Goal: Information Seeking & Learning: Check status

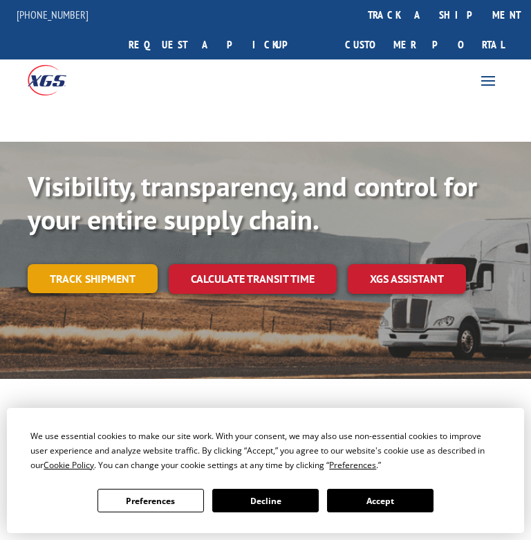
click at [109, 264] on link "Track shipment" at bounding box center [93, 278] width 130 height 29
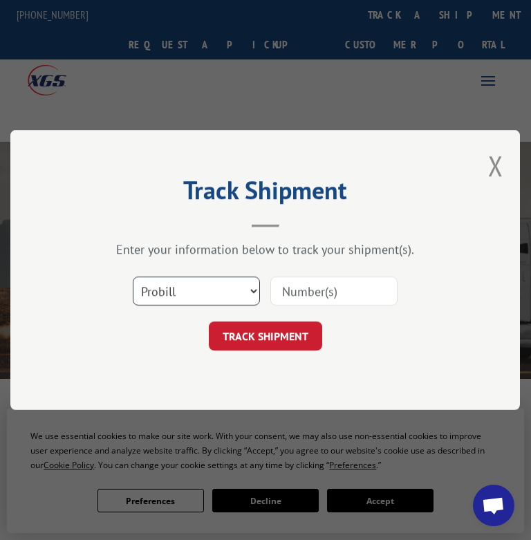
click at [190, 293] on select "Select category... Probill BOL PO" at bounding box center [196, 291] width 127 height 29
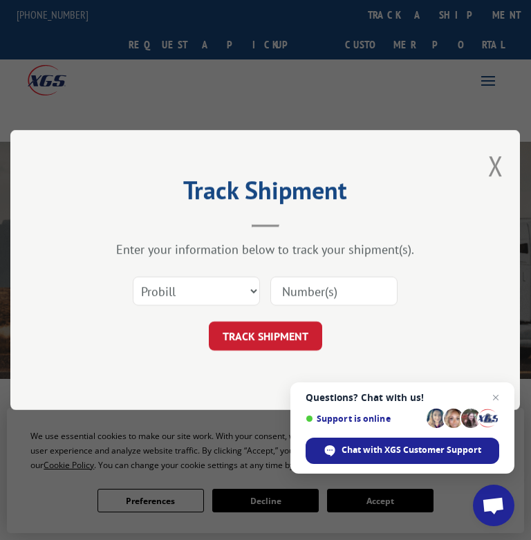
click at [299, 298] on input at bounding box center [333, 291] width 127 height 29
type input "814950"
click button "TRACK SHIPMENT" at bounding box center [265, 336] width 113 height 29
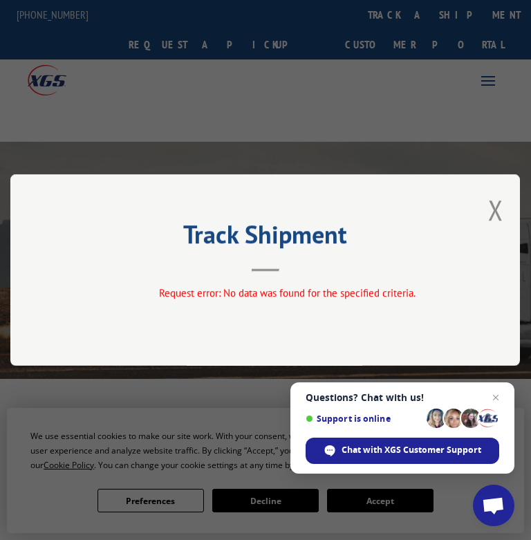
click at [508, 200] on div "Track Shipment Request error: No data was found for the specified criteria." at bounding box center [265, 270] width 510 height 192
click at [499, 210] on button "Close modal" at bounding box center [495, 210] width 15 height 37
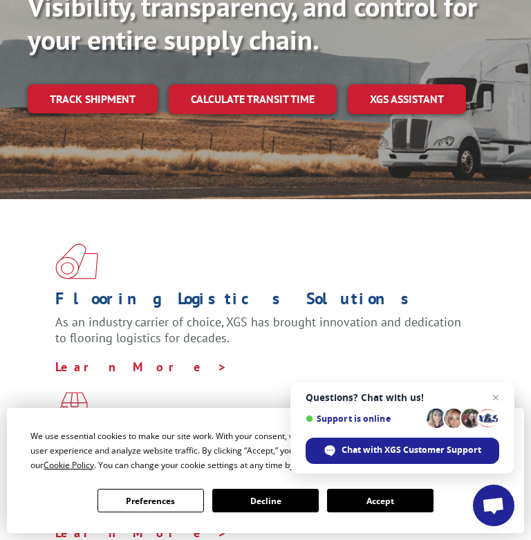
scroll to position [207, 0]
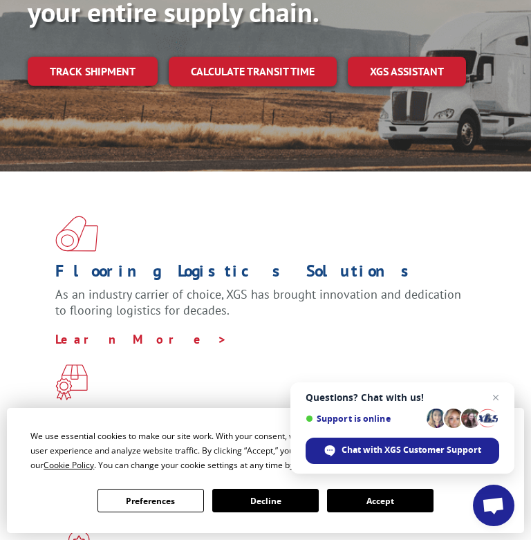
click at [382, 500] on button "Accept" at bounding box center [380, 501] width 107 height 24
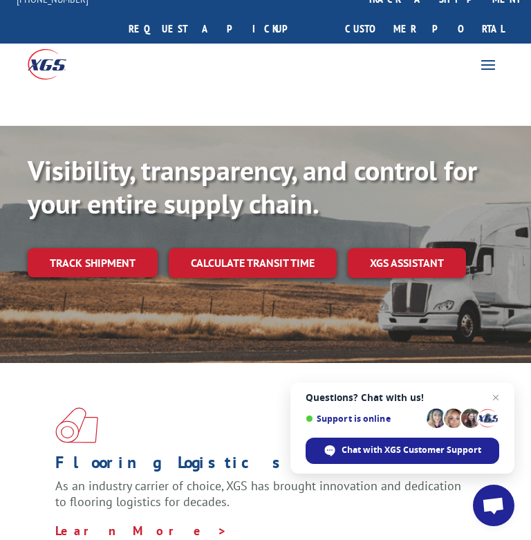
scroll to position [0, 0]
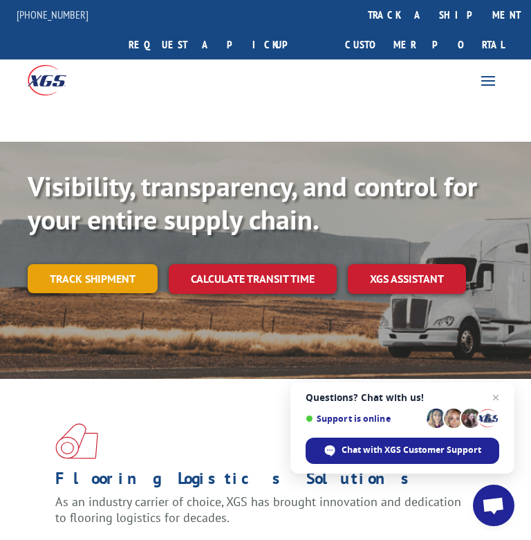
click at [107, 264] on link "Track shipment" at bounding box center [93, 278] width 130 height 29
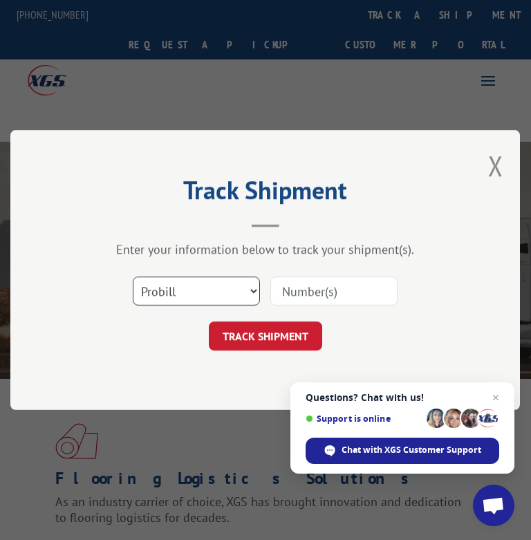
click at [207, 281] on select "Select category... Probill BOL PO" at bounding box center [196, 291] width 127 height 29
select select "bol"
click at [133, 277] on select "Select category... Probill BOL PO" at bounding box center [196, 291] width 127 height 29
click at [278, 293] on input at bounding box center [333, 291] width 127 height 29
type input "814950"
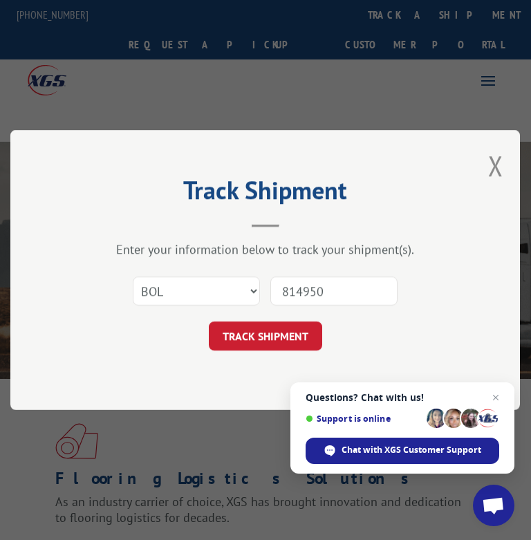
click button "TRACK SHIPMENT" at bounding box center [265, 336] width 113 height 29
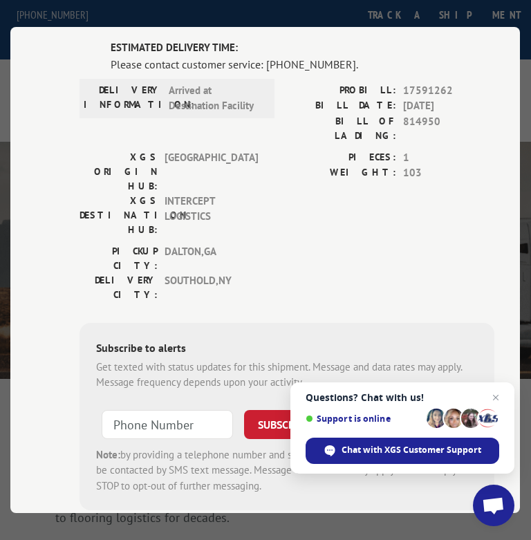
scroll to position [102, 0]
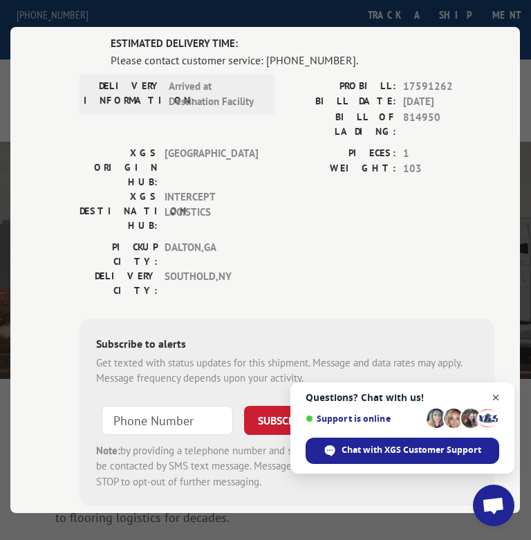
click at [497, 391] on span "Close chat" at bounding box center [496, 397] width 17 height 17
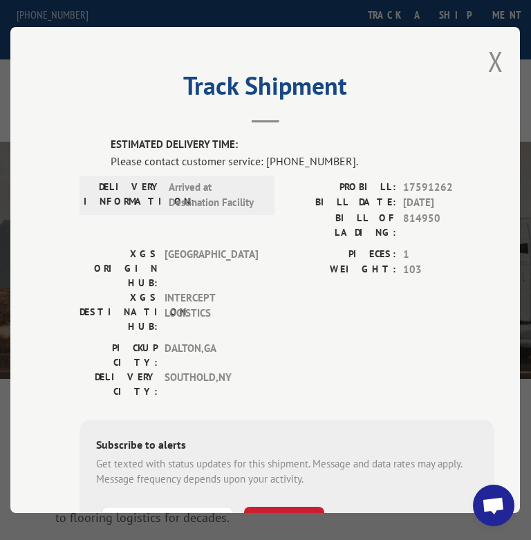
scroll to position [0, 0]
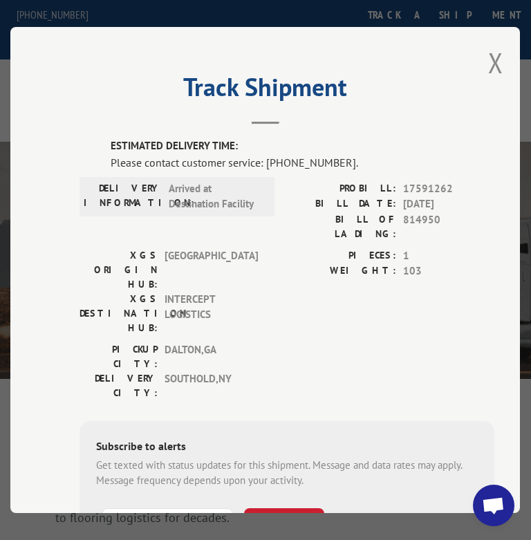
click at [235, 203] on span "Arrived at Destination Facility" at bounding box center [215, 196] width 93 height 31
click at [129, 190] on label "DELIVERY INFORMATION:" at bounding box center [123, 196] width 78 height 31
click at [396, 221] on div "BILL OF LADING: 814950" at bounding box center [390, 226] width 207 height 29
click at [488, 62] on button "Close modal" at bounding box center [495, 62] width 15 height 37
